Goal: Book appointment/travel/reservation

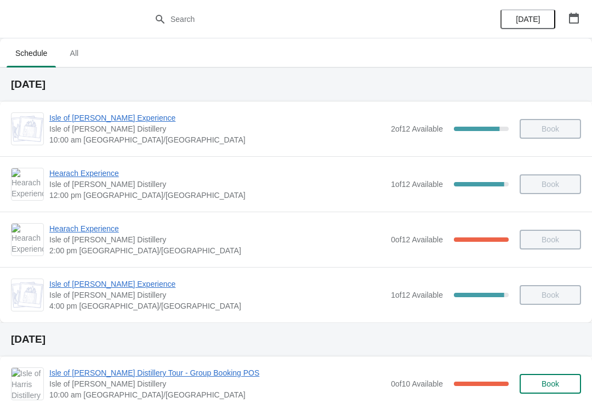
click at [571, 25] on button "button" at bounding box center [574, 18] width 20 height 20
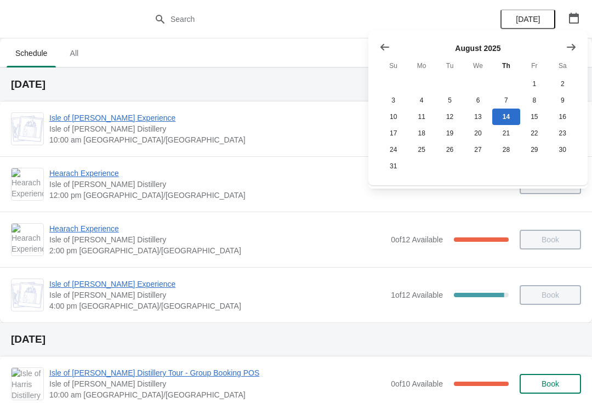
click at [570, 45] on icon "Show next month, September 2025" at bounding box center [571, 47] width 11 height 11
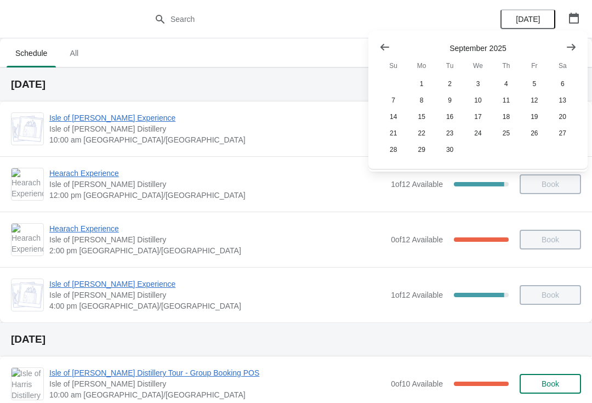
click at [576, 50] on button "Show next month, October 2025" at bounding box center [571, 47] width 20 height 20
click at [477, 119] on button "15" at bounding box center [478, 117] width 28 height 16
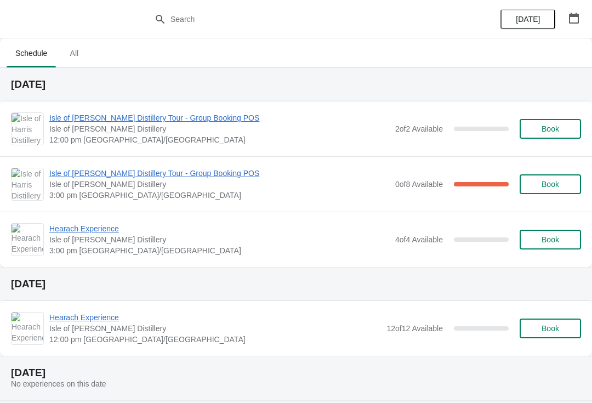
click at [563, 133] on button "Book" at bounding box center [550, 129] width 61 height 20
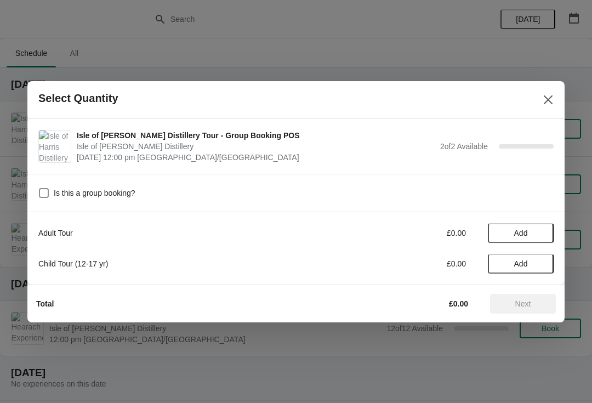
click at [540, 230] on span "Add" at bounding box center [521, 233] width 46 height 9
click at [541, 234] on icon at bounding box center [540, 233] width 12 height 12
click at [527, 306] on span "Next" at bounding box center [523, 303] width 16 height 9
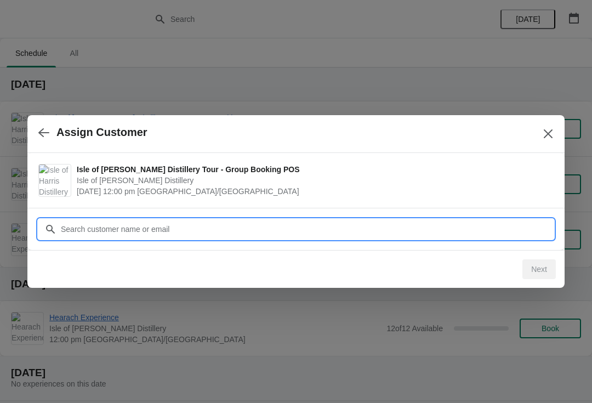
click at [241, 222] on input "Customer" at bounding box center [306, 229] width 493 height 20
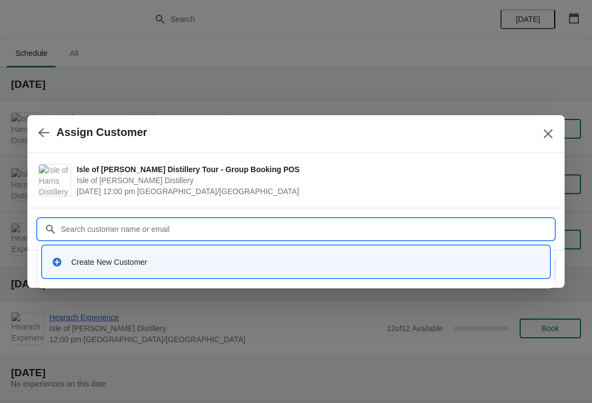
click at [118, 273] on div "Create New Customer" at bounding box center [296, 261] width 506 height 31
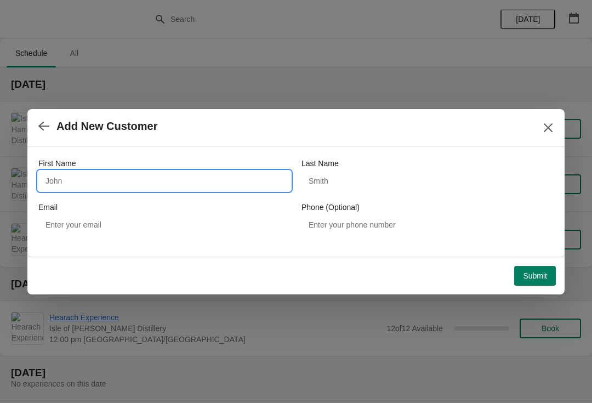
click at [90, 171] on input "First Name" at bounding box center [164, 181] width 252 height 20
type input "Victoria"
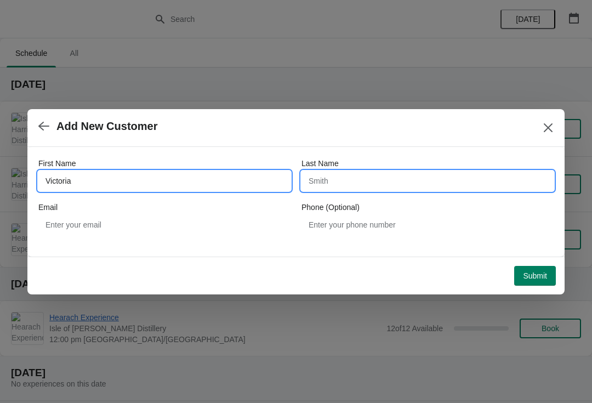
click at [362, 177] on input "Last Name" at bounding box center [427, 181] width 252 height 20
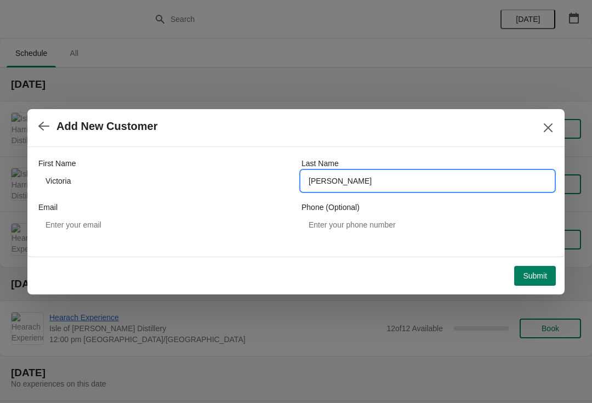
type input "[PERSON_NAME]"
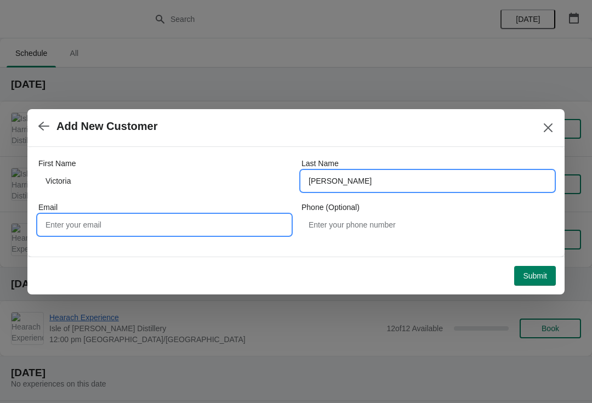
click at [180, 226] on input "Email" at bounding box center [164, 225] width 252 height 20
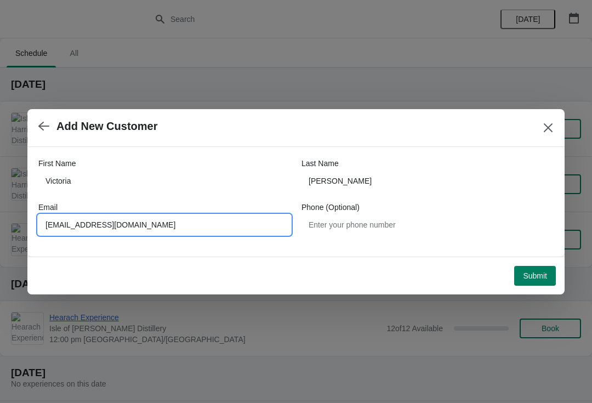
type input "[EMAIL_ADDRESS][DOMAIN_NAME]"
click at [540, 281] on button "Submit" at bounding box center [535, 276] width 42 height 20
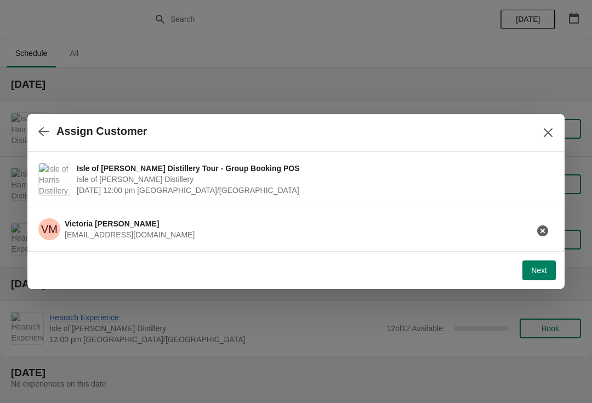
click at [543, 269] on span "Next" at bounding box center [539, 270] width 16 height 9
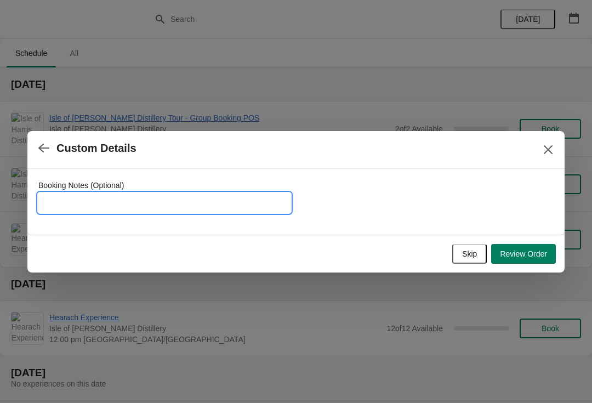
click at [141, 193] on input "Booking Notes (Optional)" at bounding box center [164, 203] width 252 height 20
type input "Please keep private and invoice for £360.00"
click at [532, 261] on button "Review Order" at bounding box center [523, 254] width 65 height 20
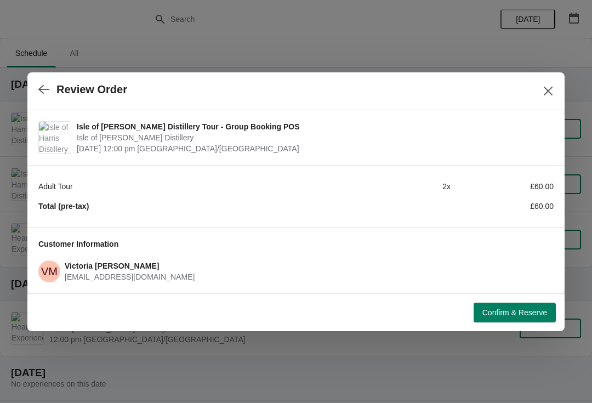
click at [526, 319] on button "Confirm & Reserve" at bounding box center [514, 312] width 82 height 20
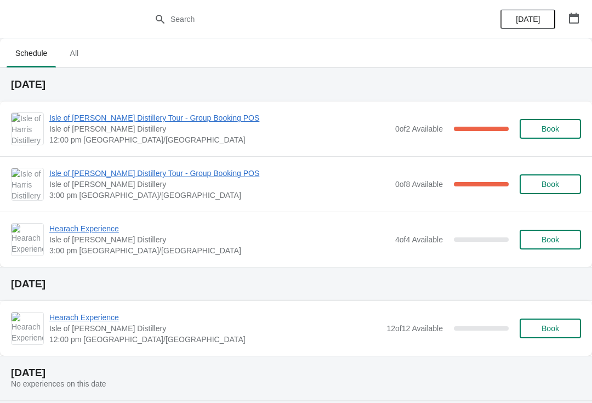
click at [531, 23] on span "[DATE]" at bounding box center [528, 19] width 24 height 9
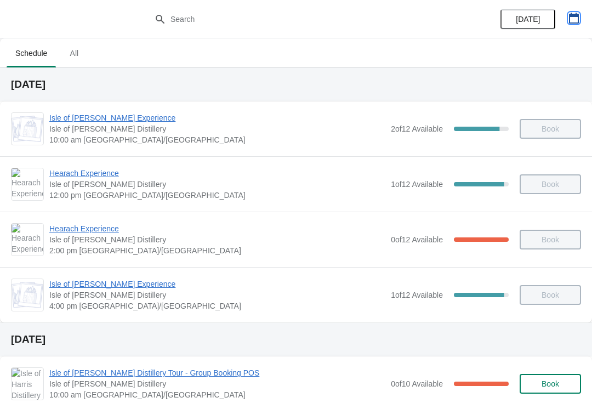
click at [583, 25] on button "button" at bounding box center [574, 18] width 20 height 20
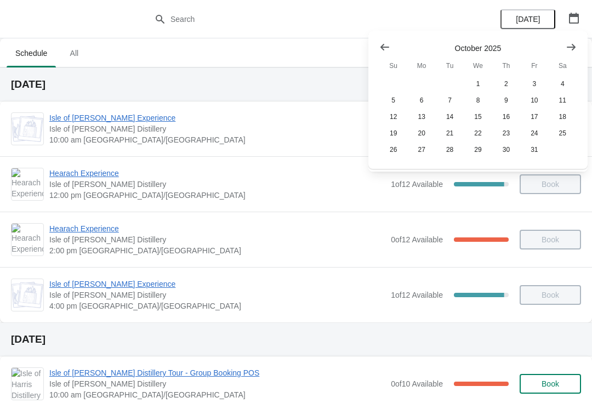
click at [535, 20] on span "[DATE]" at bounding box center [528, 19] width 24 height 9
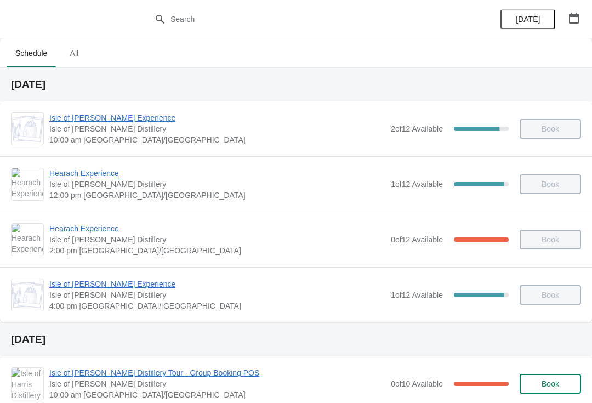
click at [540, 22] on span "[DATE]" at bounding box center [527, 19] width 35 height 9
click at [574, 20] on icon "button" at bounding box center [573, 18] width 11 height 11
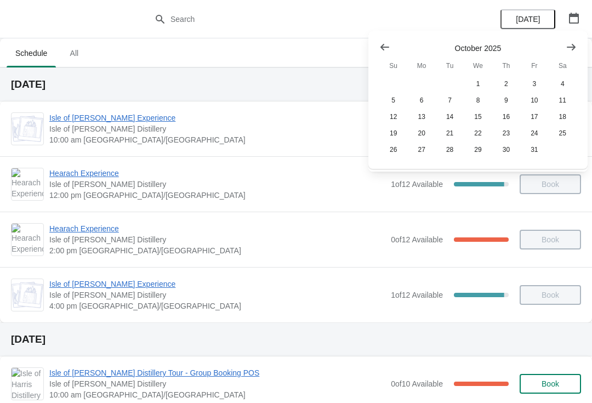
click at [389, 47] on icon "Show previous month, September 2025" at bounding box center [384, 47] width 11 height 11
click at [385, 44] on icon "Show previous month, August 2025" at bounding box center [384, 47] width 11 height 11
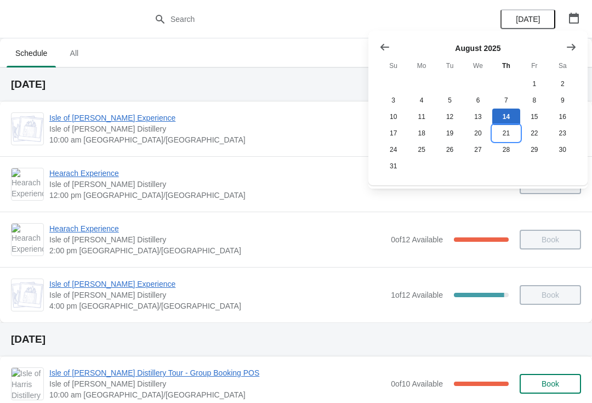
click at [505, 136] on button "21" at bounding box center [506, 133] width 28 height 16
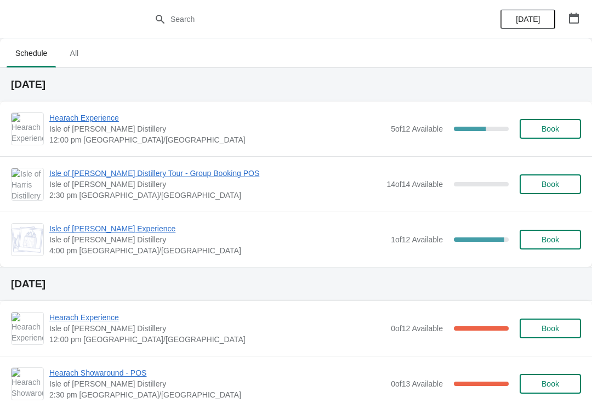
click at [546, 185] on span "Book" at bounding box center [550, 184] width 18 height 9
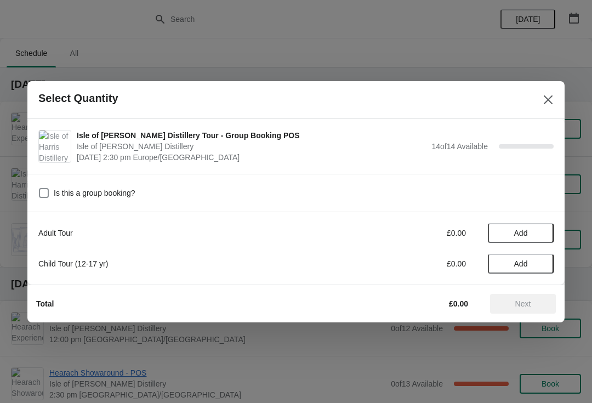
click at [526, 232] on span "Add" at bounding box center [521, 233] width 14 height 9
click at [539, 236] on icon at bounding box center [540, 233] width 12 height 12
click at [542, 236] on icon at bounding box center [540, 233] width 12 height 12
click at [539, 234] on icon at bounding box center [540, 233] width 12 height 12
click at [541, 235] on icon at bounding box center [540, 233] width 12 height 12
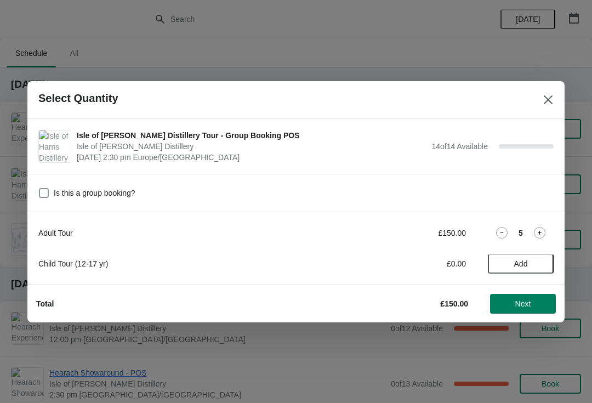
click at [540, 235] on icon at bounding box center [540, 233] width 12 height 12
click at [539, 233] on icon at bounding box center [540, 233] width 12 height 12
click at [541, 234] on icon at bounding box center [540, 233] width 12 height 12
click at [539, 234] on icon at bounding box center [540, 233] width 12 height 12
click at [538, 233] on icon at bounding box center [540, 233] width 12 height 12
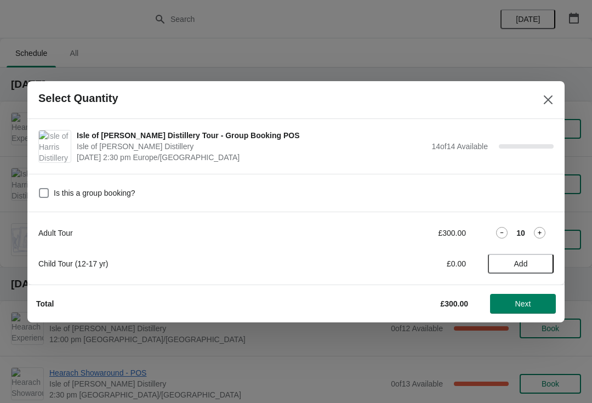
click at [542, 235] on icon at bounding box center [540, 233] width 12 height 12
click at [543, 233] on icon at bounding box center [540, 233] width 12 height 12
click at [539, 232] on icon at bounding box center [540, 233] width 4 height 4
click at [541, 236] on icon at bounding box center [540, 233] width 12 height 12
click at [532, 302] on span "Next" at bounding box center [523, 303] width 48 height 9
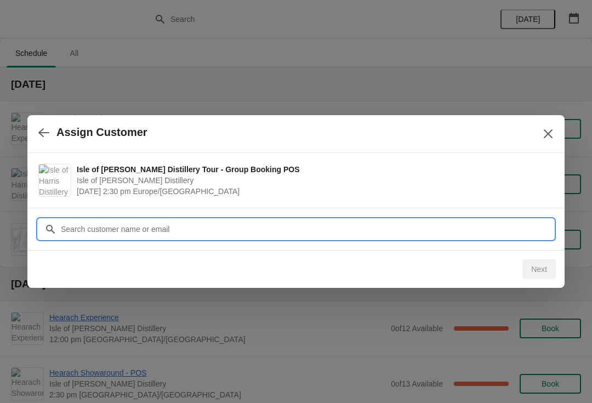
click at [254, 230] on input "Customer" at bounding box center [306, 229] width 493 height 20
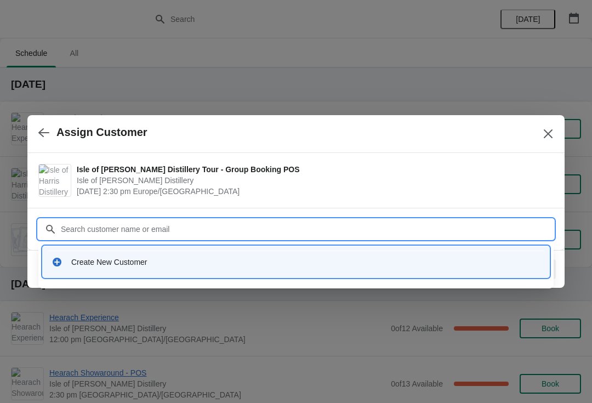
click at [159, 266] on div "Create New Customer" at bounding box center [305, 261] width 469 height 11
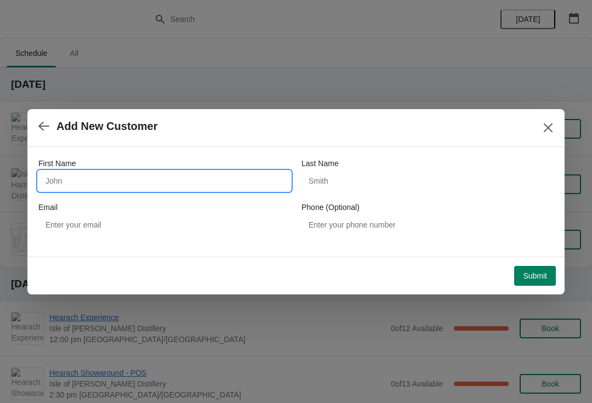
click at [146, 179] on input "First Name" at bounding box center [164, 181] width 252 height 20
type input "[PERSON_NAME]"
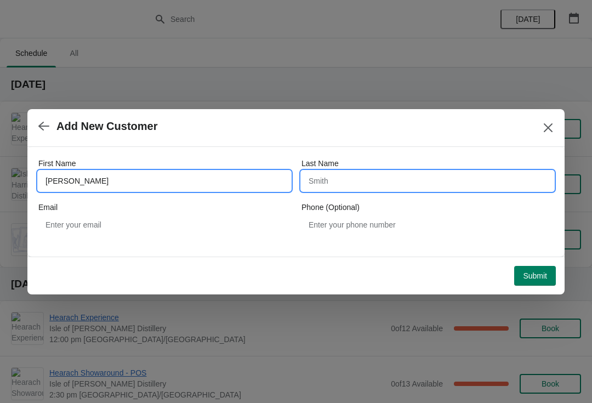
click at [346, 184] on input "Last Name" at bounding box center [427, 181] width 252 height 20
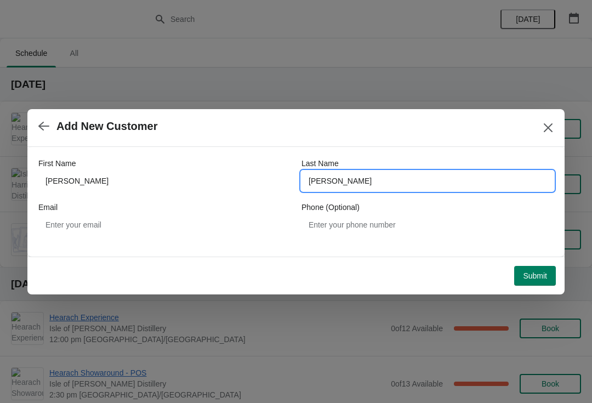
type input "[PERSON_NAME]"
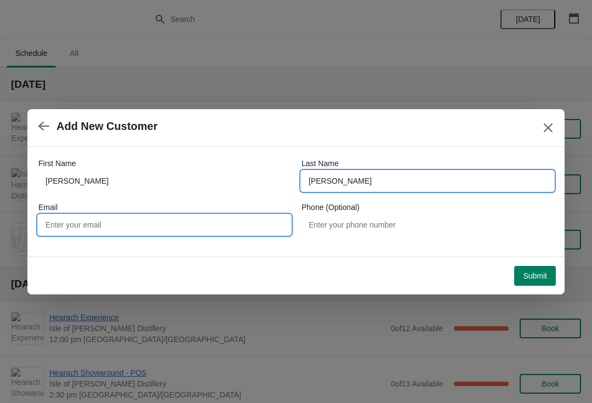
click at [149, 227] on input "Email" at bounding box center [164, 225] width 252 height 20
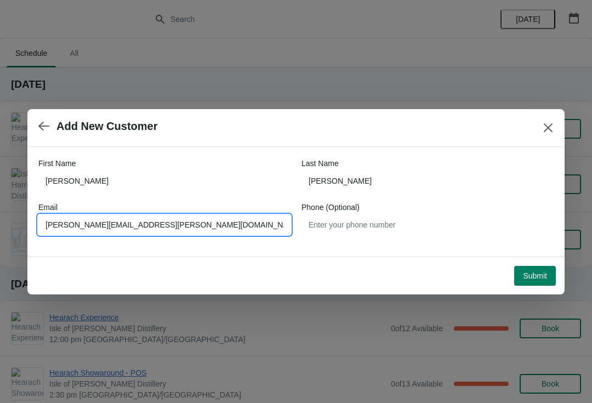
type input "[PERSON_NAME][EMAIL_ADDRESS][PERSON_NAME][DOMAIN_NAME]"
click at [541, 277] on span "Submit" at bounding box center [535, 275] width 24 height 9
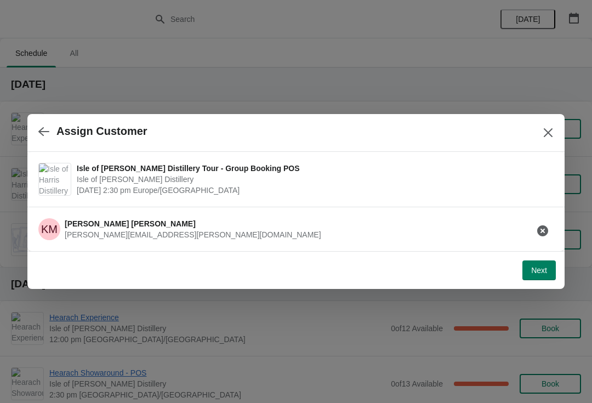
click at [541, 273] on span "Next" at bounding box center [539, 270] width 16 height 9
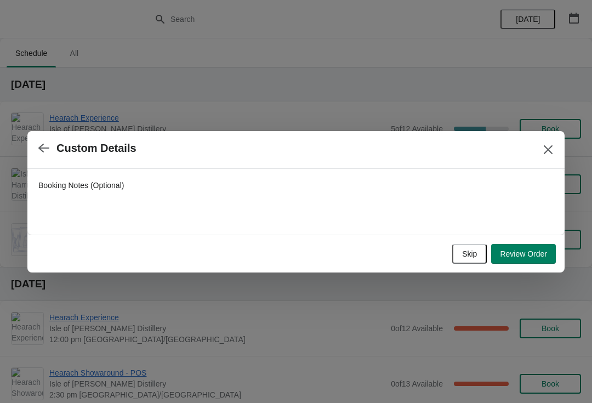
click at [536, 249] on span "Review Order" at bounding box center [523, 253] width 47 height 9
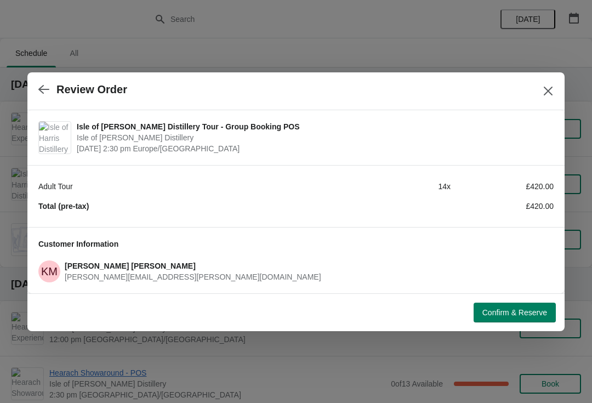
click at [524, 319] on button "Confirm & Reserve" at bounding box center [514, 312] width 82 height 20
